Goal: Information Seeking & Learning: Learn about a topic

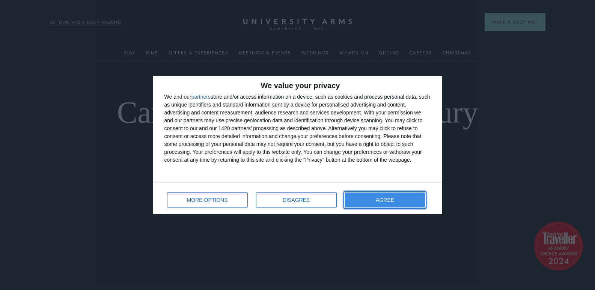
click at [384, 200] on span "AGREE" at bounding box center [385, 199] width 18 height 5
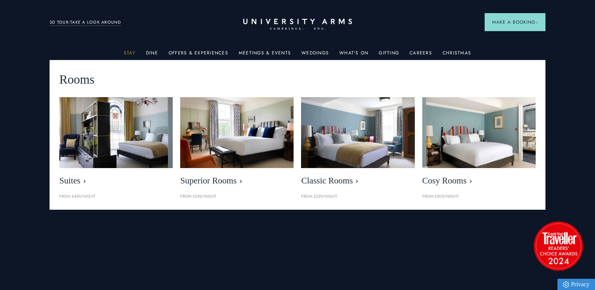
click at [130, 54] on link "Stay" at bounding box center [130, 55] width 12 height 10
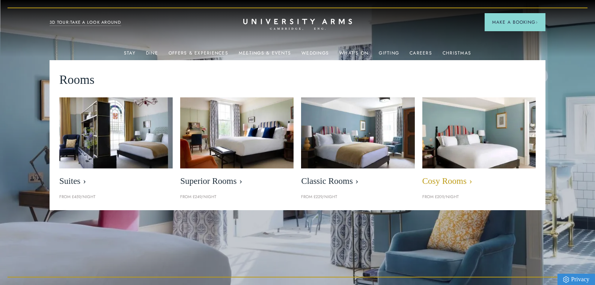
click at [469, 148] on img at bounding box center [479, 132] width 131 height 81
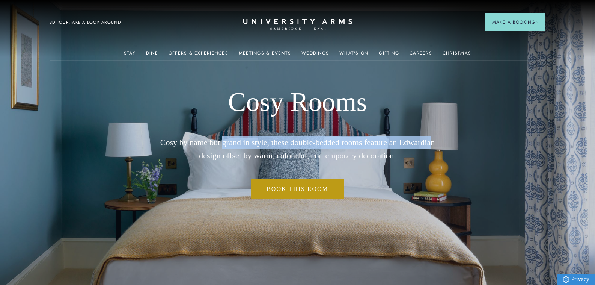
drag, startPoint x: 213, startPoint y: 146, endPoint x: 419, endPoint y: 149, distance: 205.4
click at [419, 149] on p "Cosy by name but grand in style, these double-bedded rooms feature an Edwardian…" at bounding box center [298, 149] width 298 height 26
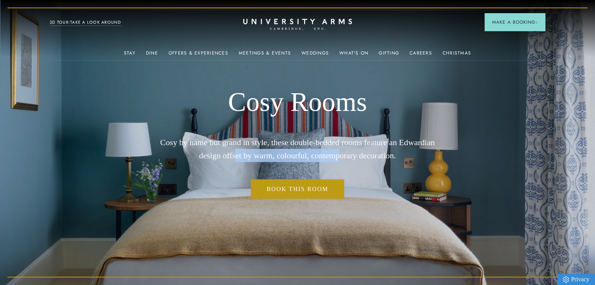
drag, startPoint x: 238, startPoint y: 157, endPoint x: 346, endPoint y: 163, distance: 107.6
click at [340, 162] on p "Cosy by name but grand in style, these double-bedded rooms feature an Edwardian…" at bounding box center [298, 149] width 298 height 26
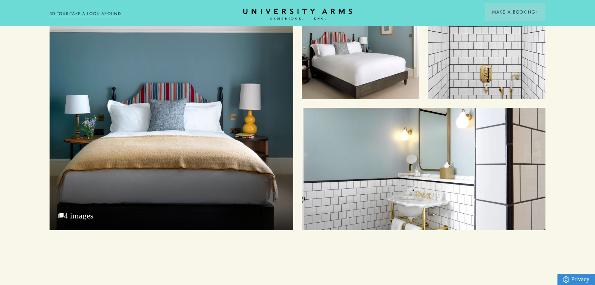
scroll to position [976, 0]
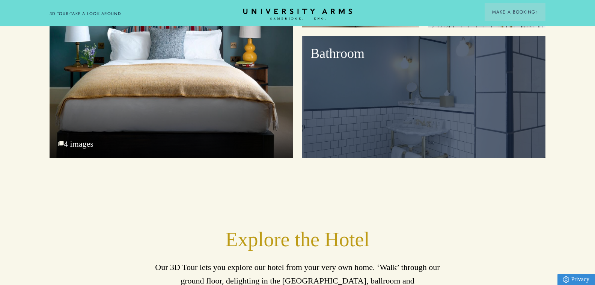
click at [423, 129] on div "Bathroom" at bounding box center [424, 97] width 244 height 122
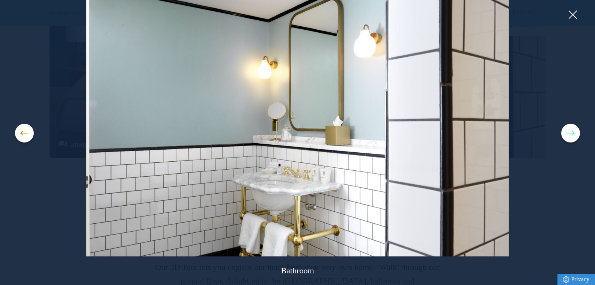
click at [573, 135] on button at bounding box center [570, 133] width 19 height 19
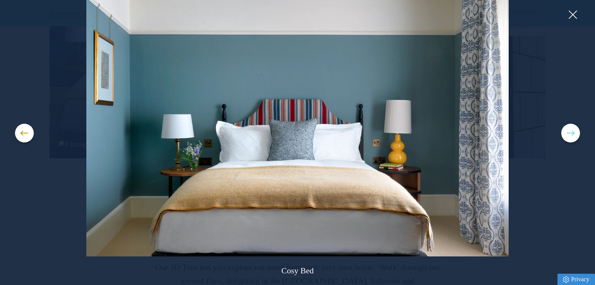
click at [571, 135] on button at bounding box center [570, 133] width 19 height 19
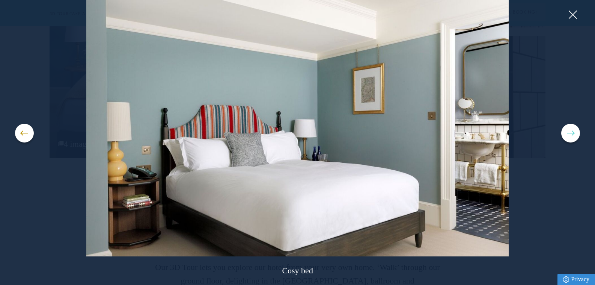
click at [571, 135] on button at bounding box center [570, 133] width 19 height 19
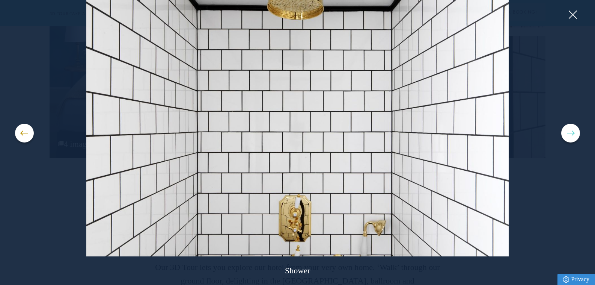
click at [571, 135] on button at bounding box center [570, 133] width 19 height 19
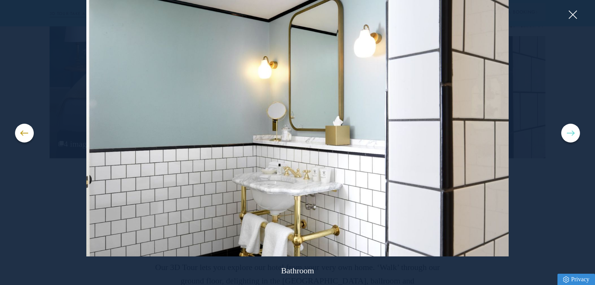
click at [571, 135] on button at bounding box center [570, 133] width 19 height 19
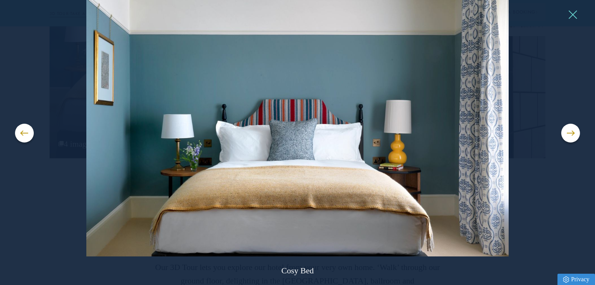
drag, startPoint x: 573, startPoint y: 11, endPoint x: 573, endPoint y: 15, distance: 4.1
click at [573, 12] on button at bounding box center [572, 14] width 11 height 11
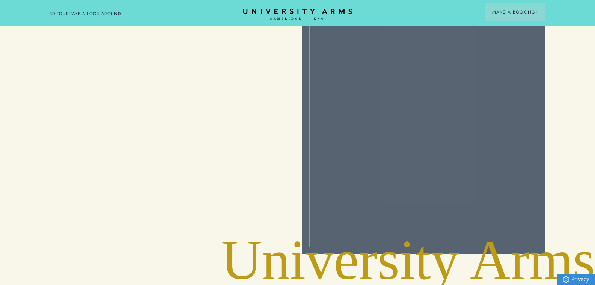
scroll to position [1689, 0]
